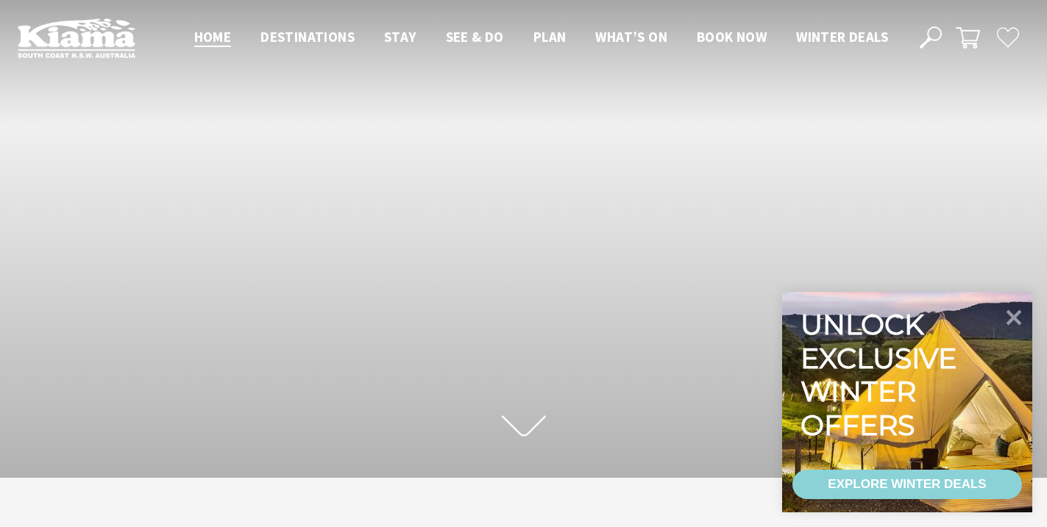
scroll to position [227, 1036]
click at [923, 484] on div "EXPLORE WINTER DEALS" at bounding box center [907, 484] width 158 height 29
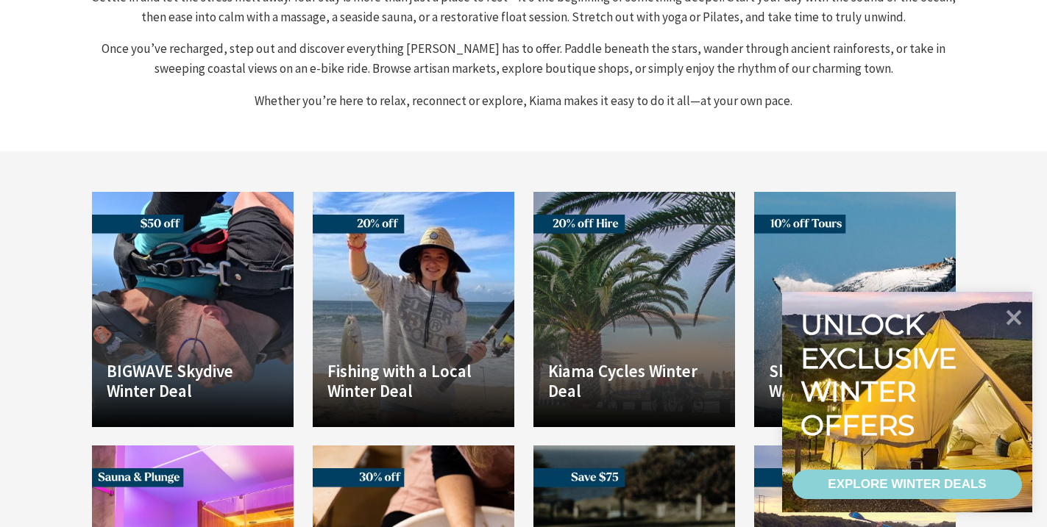
scroll to position [826, 0]
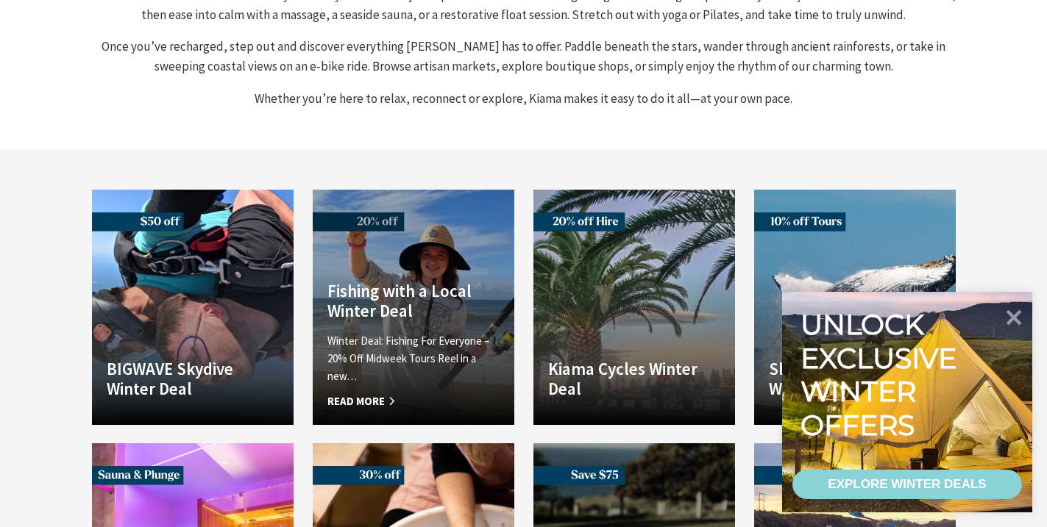
click at [365, 393] on span "Read More" at bounding box center [413, 402] width 172 height 18
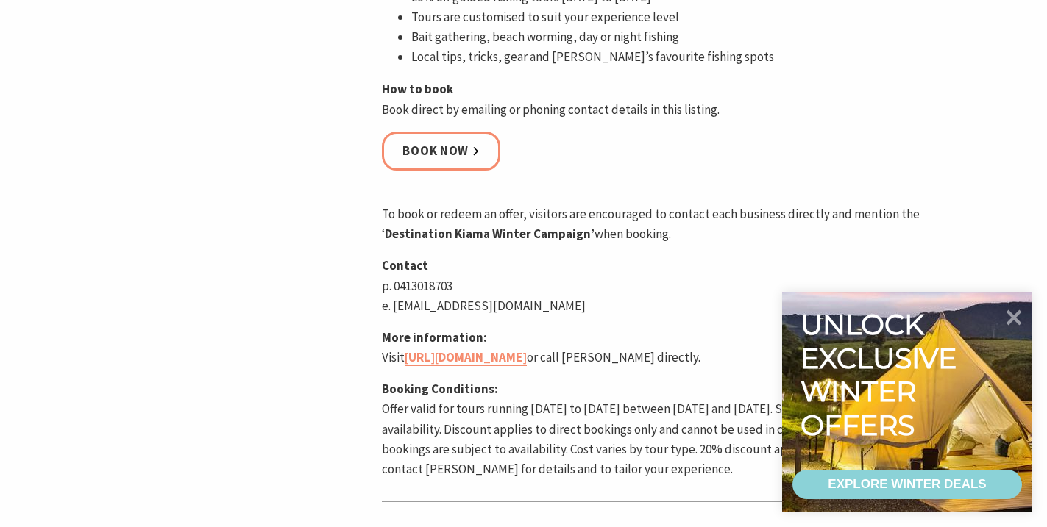
scroll to position [922, 0]
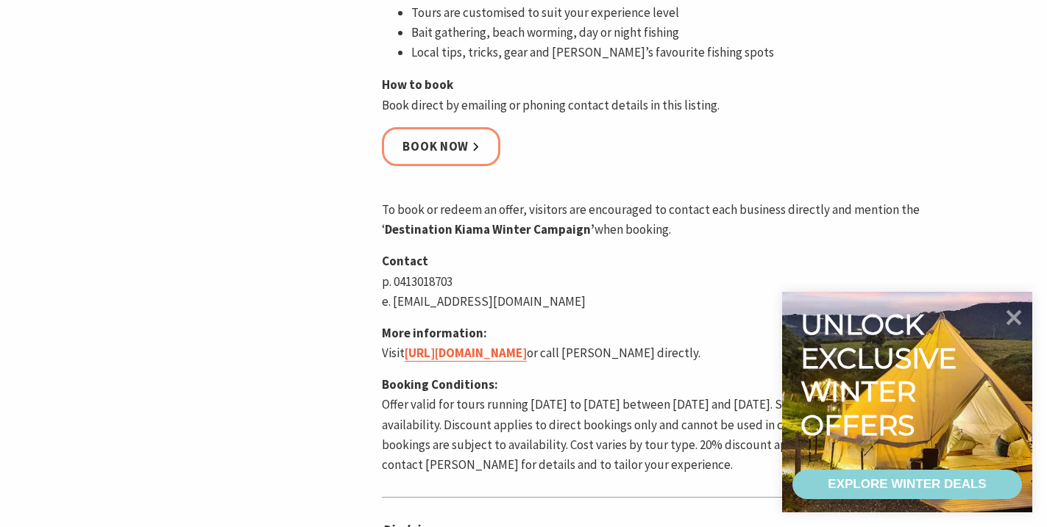
click at [491, 354] on link "[URL][DOMAIN_NAME]" at bounding box center [466, 353] width 122 height 17
